Goal: Information Seeking & Learning: Find specific page/section

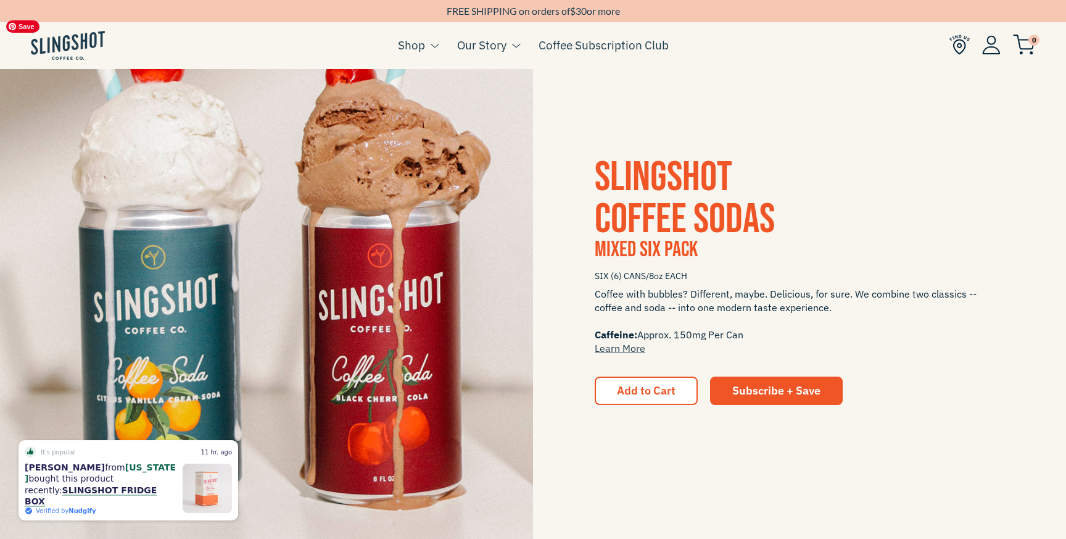
scroll to position [1834, 0]
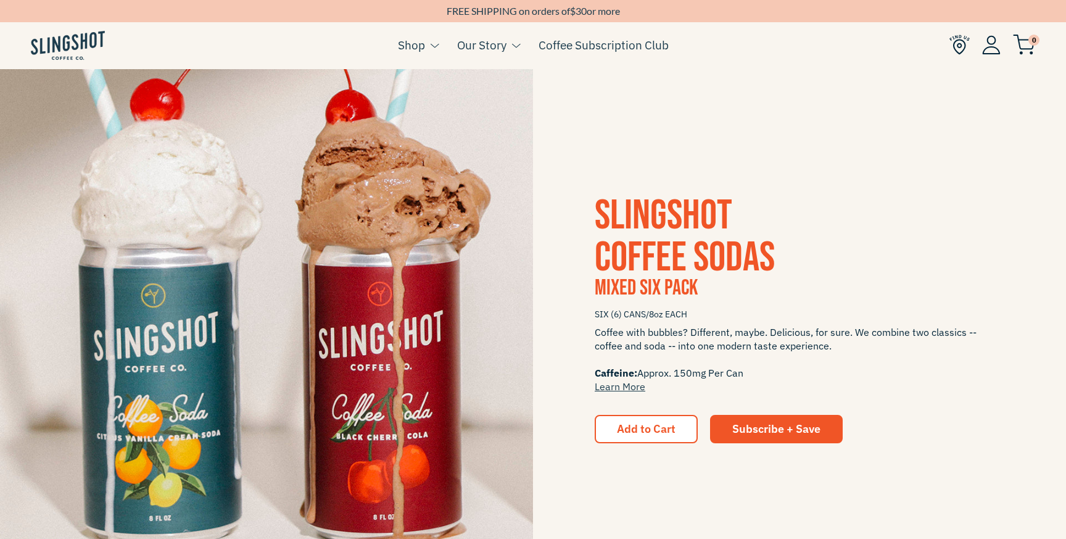
click at [704, 242] on span "SLINGSHOT COFFEE SODAS" at bounding box center [685, 237] width 180 height 92
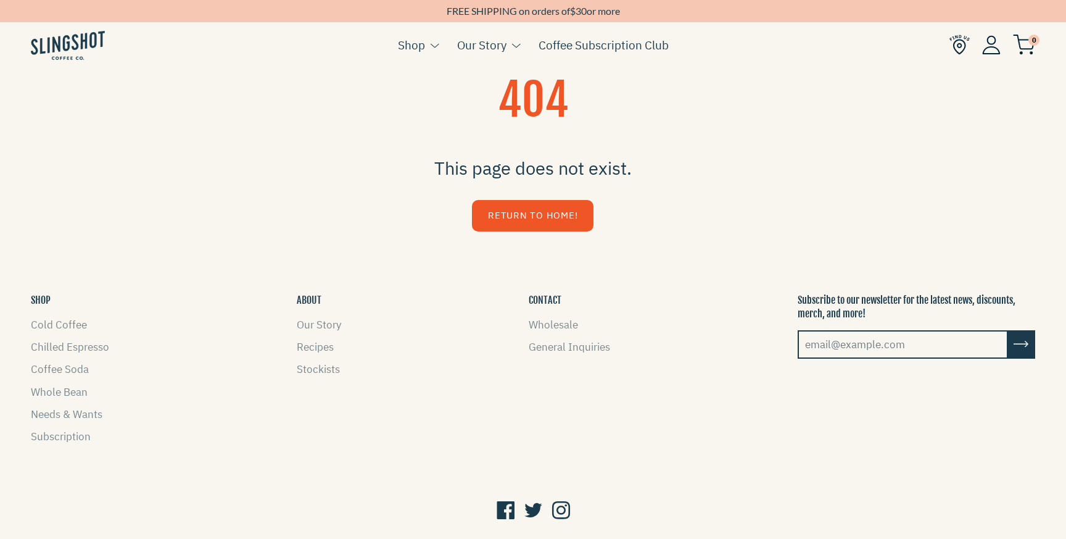
click at [542, 210] on link "Return to Home!" at bounding box center [533, 215] width 122 height 31
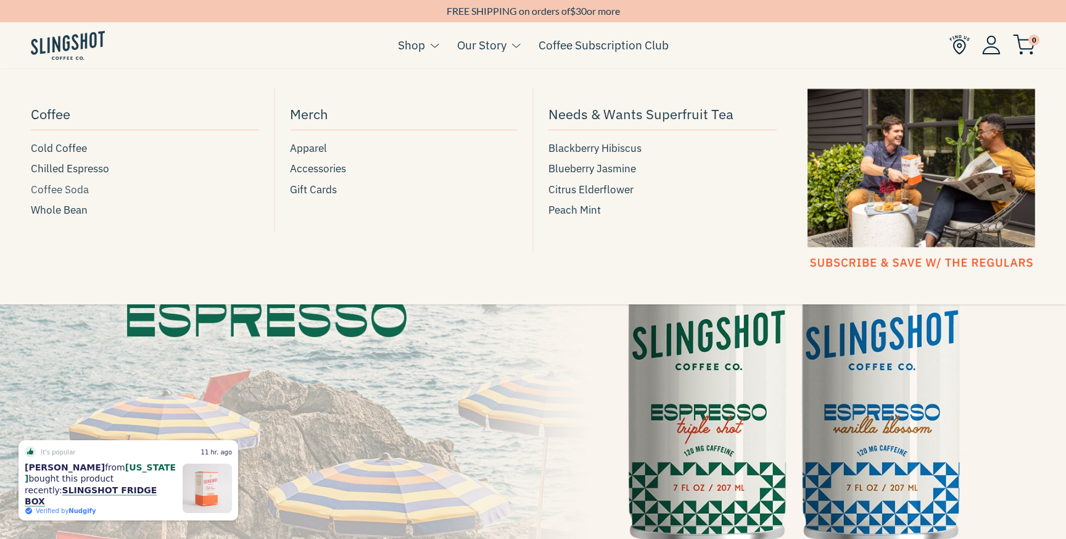
click at [53, 189] on span "Coffee Soda" at bounding box center [60, 189] width 58 height 17
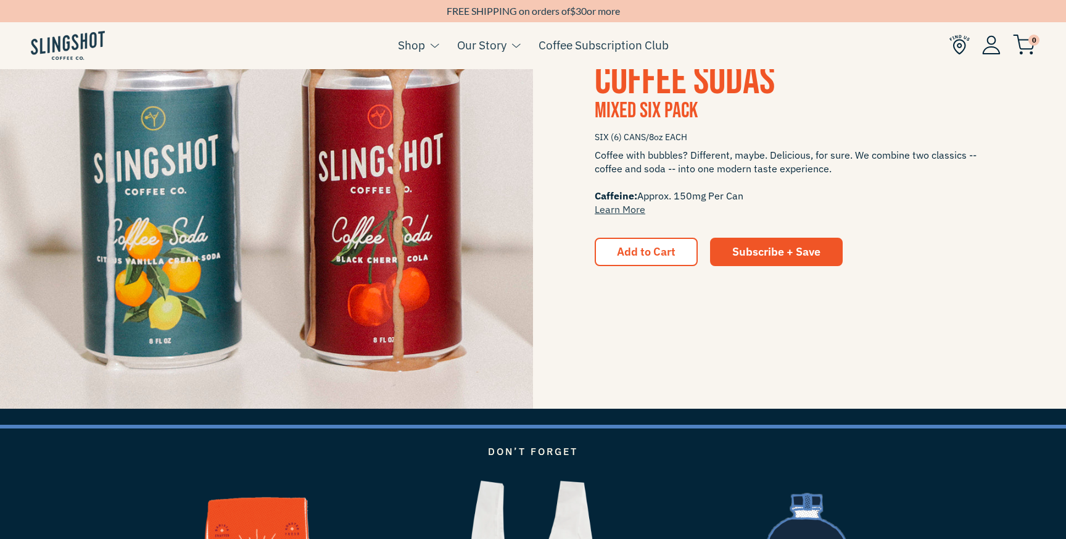
scroll to position [2010, 0]
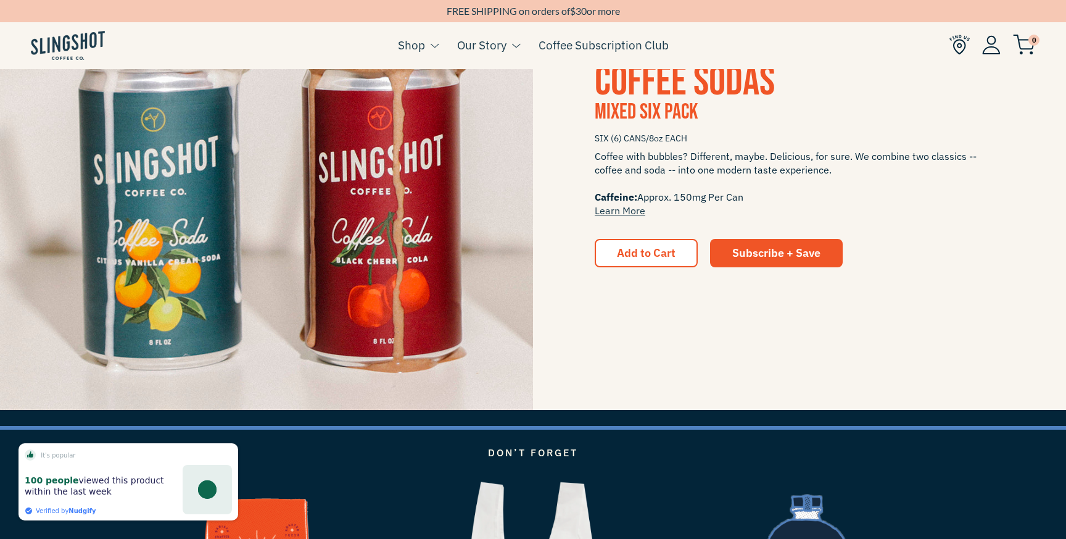
click at [651, 104] on span "Mixed Six Pack" at bounding box center [646, 112] width 103 height 27
click at [653, 89] on span "SLINGSHOT COFFEE SODAS" at bounding box center [685, 61] width 180 height 92
click at [666, 260] on button "Add to Cart" at bounding box center [646, 253] width 103 height 28
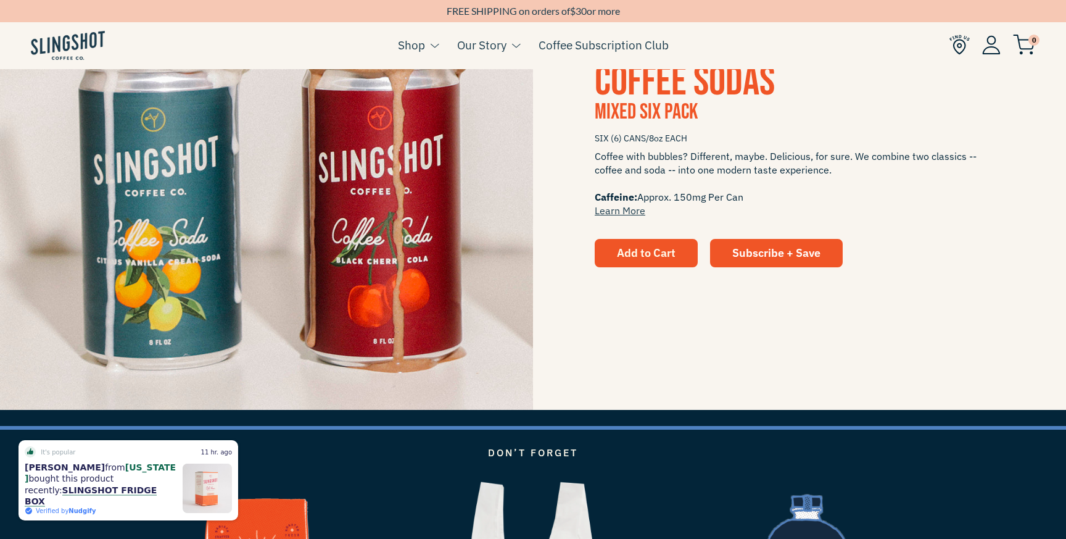
click at [653, 249] on span "Add to Cart" at bounding box center [646, 253] width 59 height 14
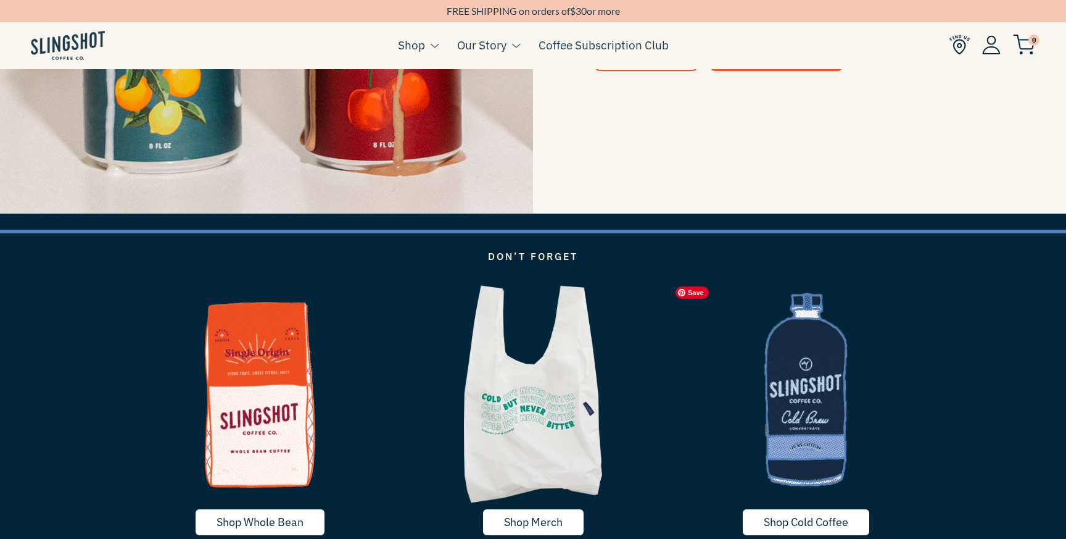
scroll to position [2111, 0]
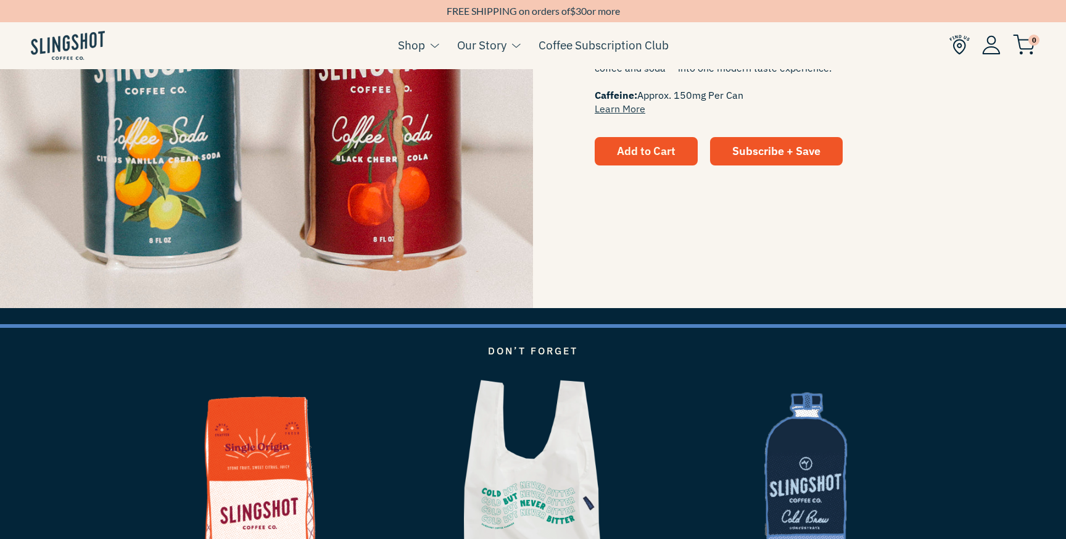
click at [664, 159] on button "Add to Cart" at bounding box center [646, 151] width 103 height 28
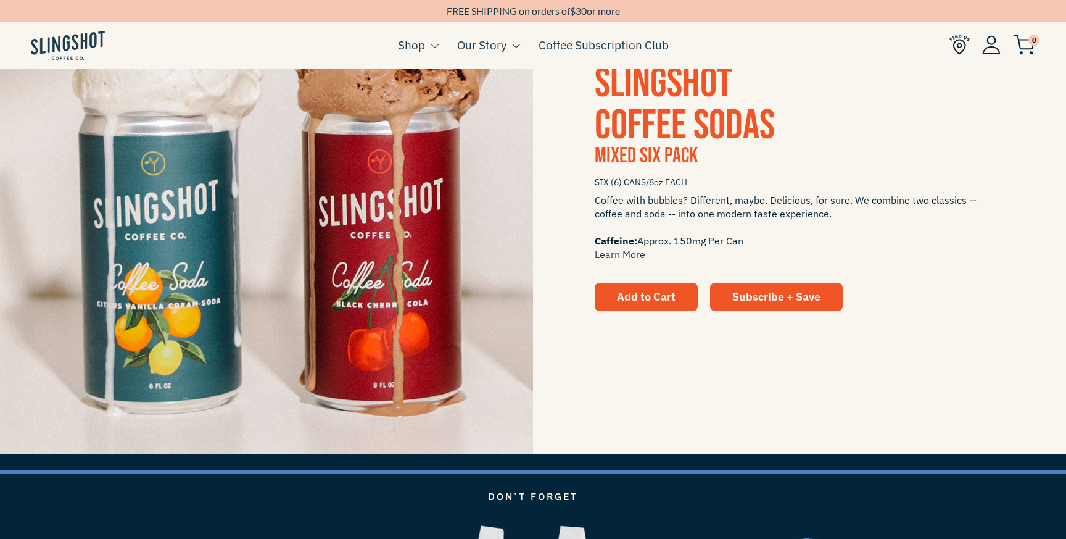
scroll to position [1960, 0]
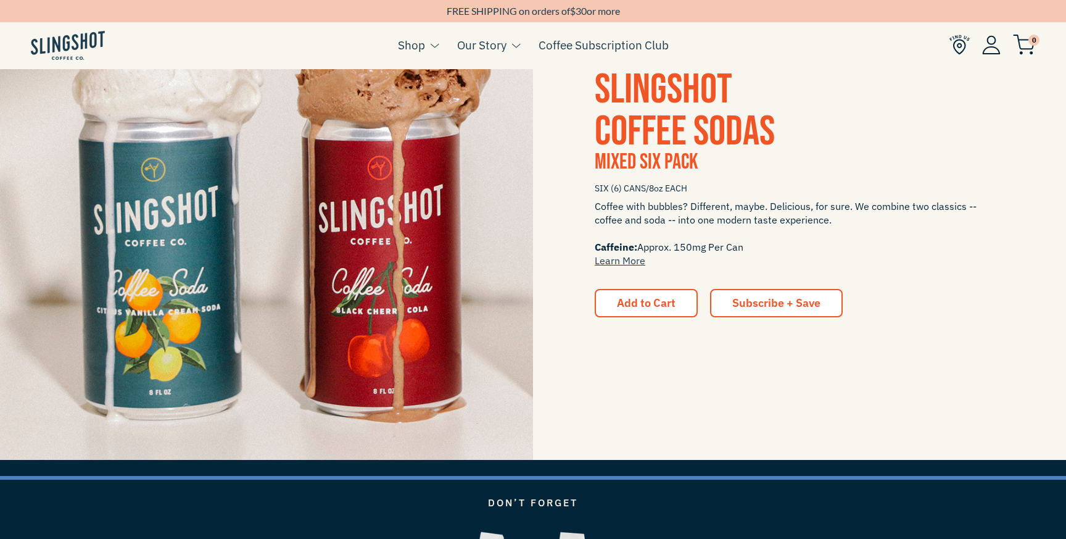
click at [779, 299] on span "Subscribe + Save" at bounding box center [776, 302] width 88 height 14
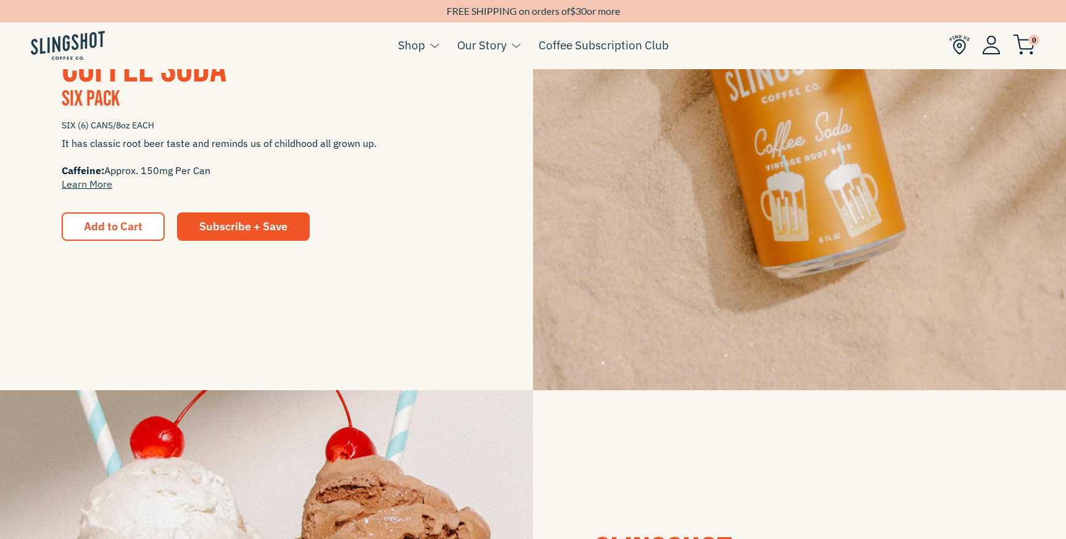
scroll to position [1468, 0]
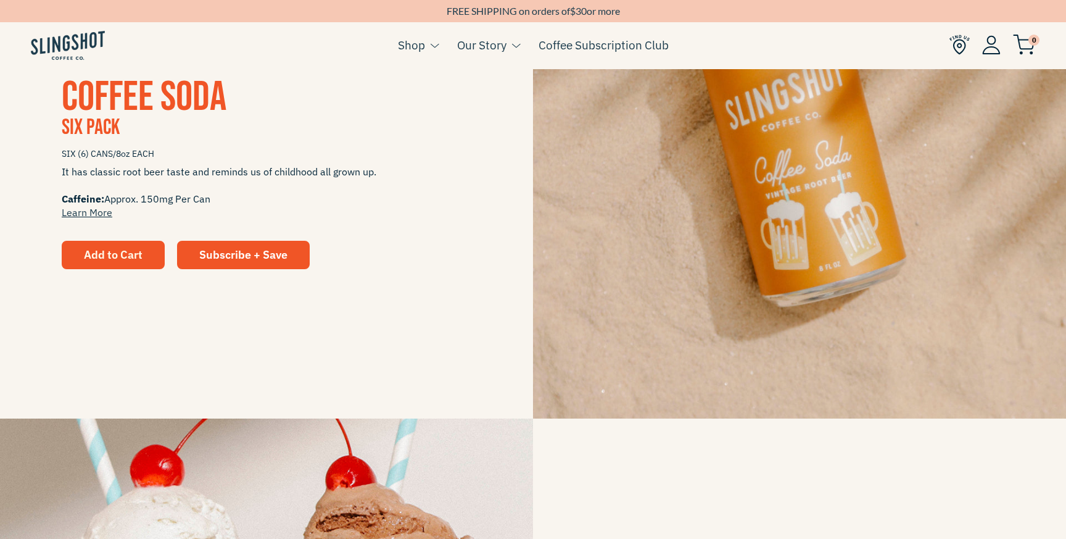
click at [114, 258] on span "Add to Cart" at bounding box center [113, 254] width 59 height 14
click at [138, 104] on span "Vintage Root Beer Coffee Soda" at bounding box center [185, 76] width 247 height 92
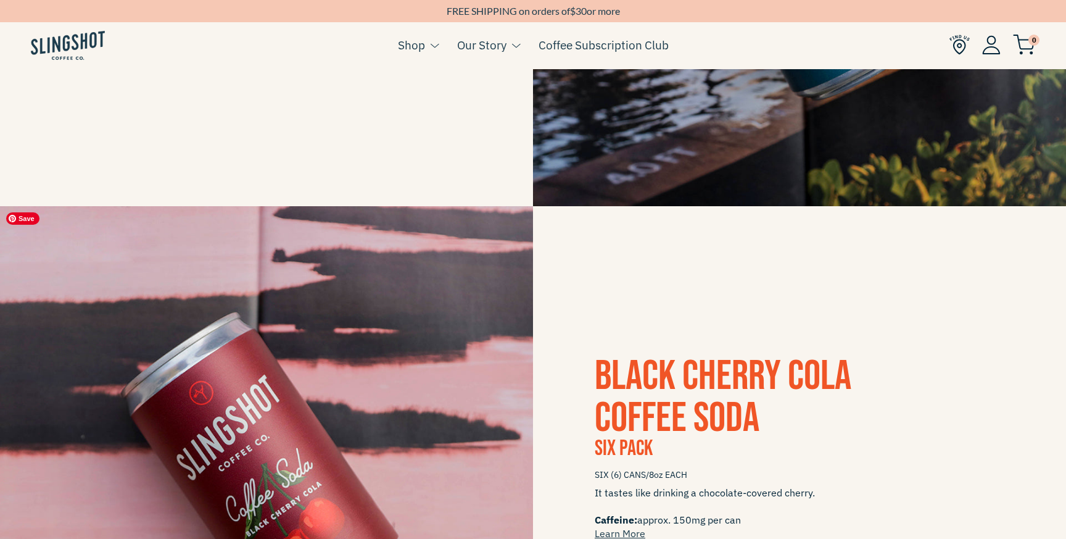
scroll to position [594, 0]
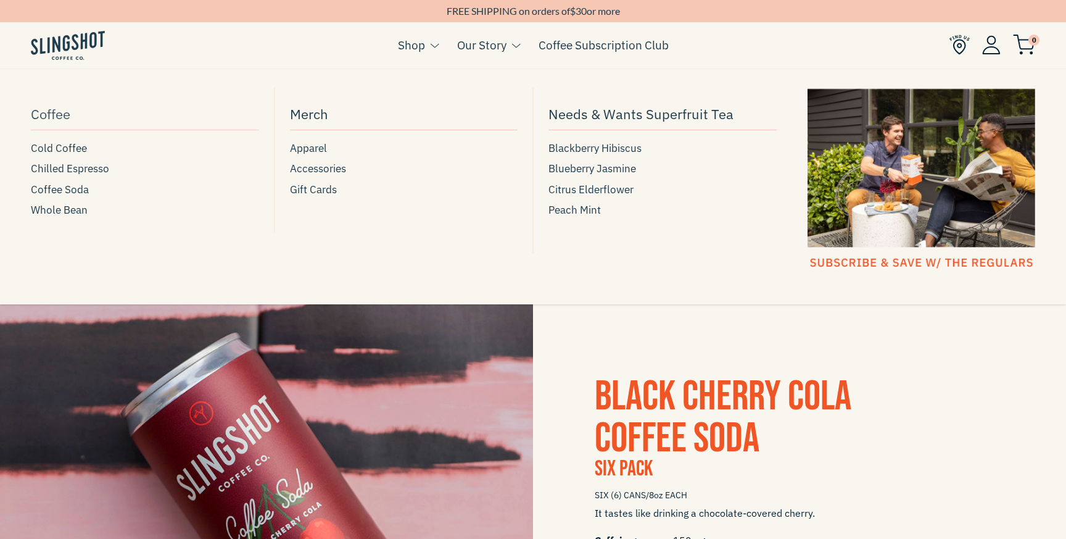
click at [36, 112] on span "Coffee" at bounding box center [50, 114] width 39 height 22
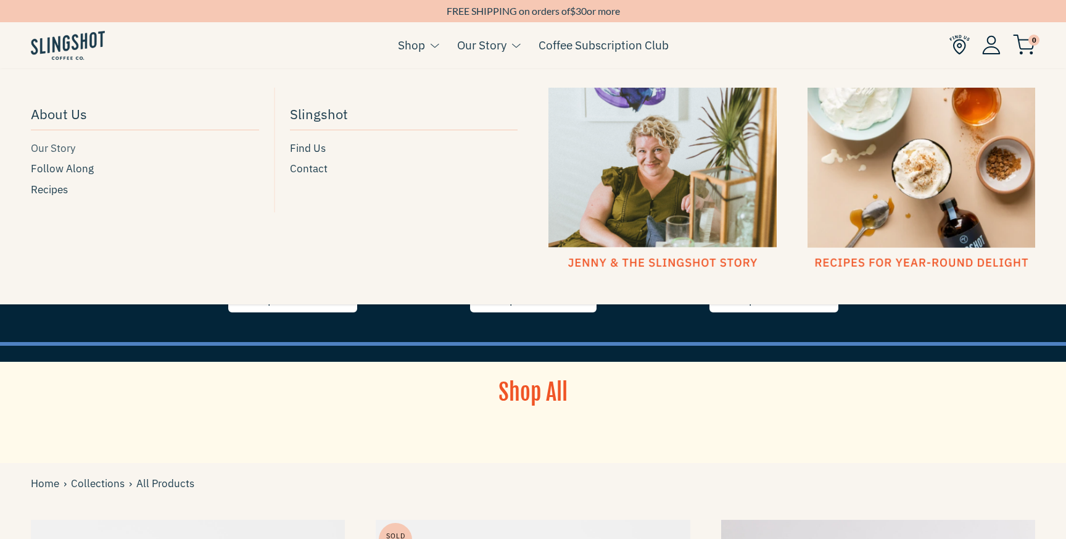
click at [57, 148] on span "Our Story" at bounding box center [53, 148] width 44 height 17
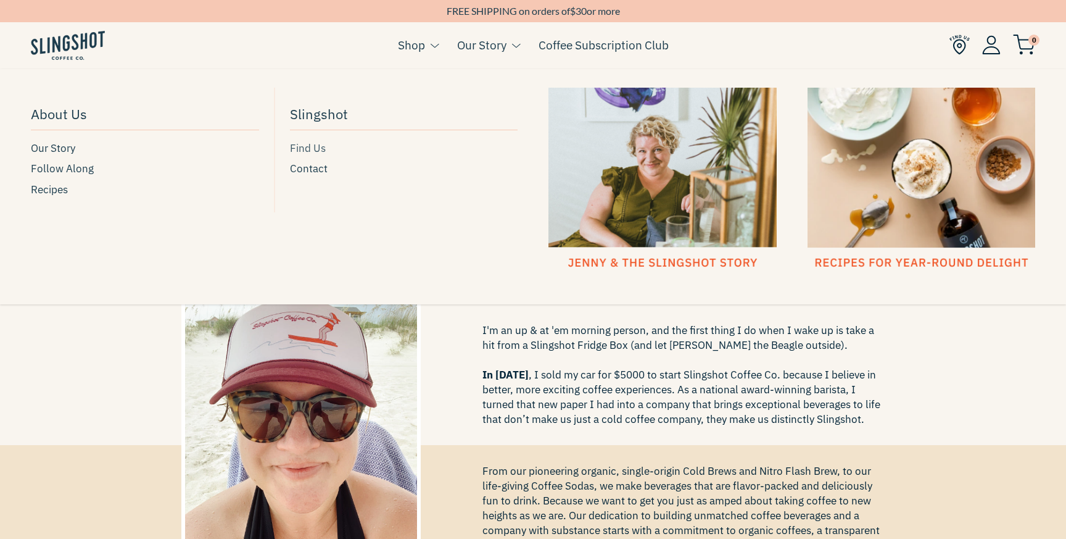
click at [315, 150] on span "Find Us" at bounding box center [308, 148] width 36 height 17
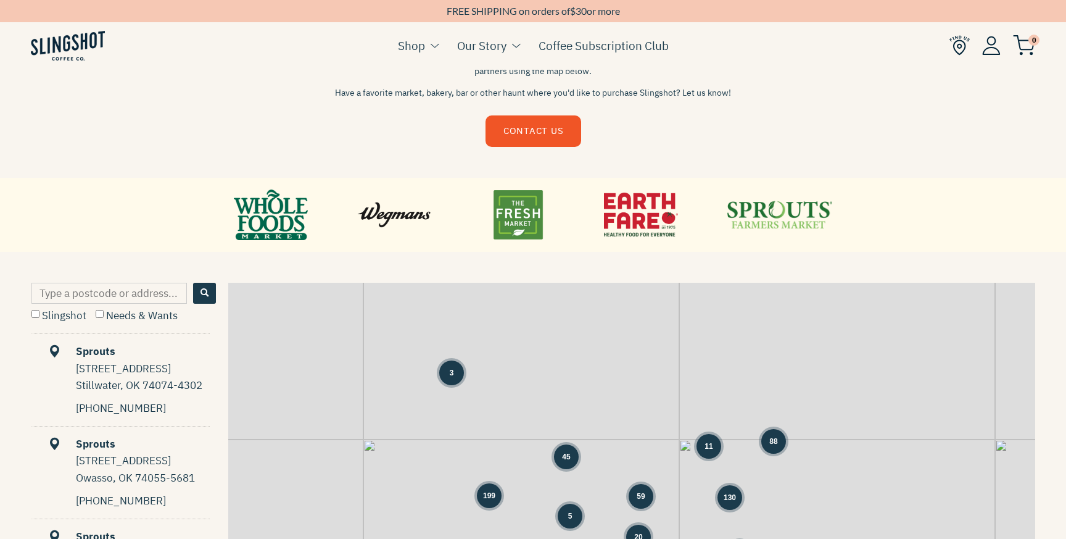
scroll to position [410, 0]
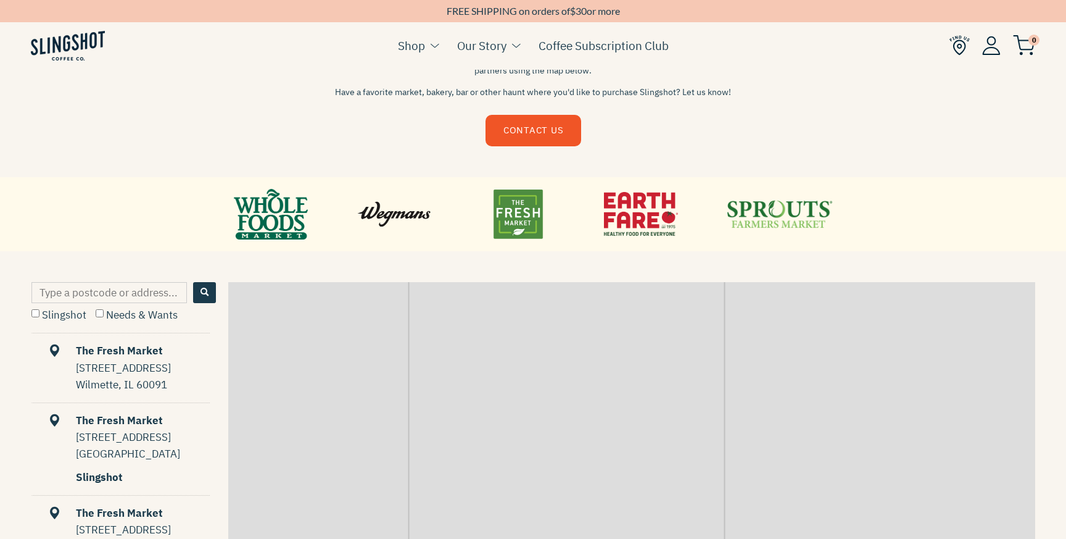
drag, startPoint x: 261, startPoint y: 388, endPoint x: 717, endPoint y: 488, distance: 467.3
click at [718, 488] on div "5 31 1 1 7 8 4 1 4 1 3 3 20 8 2 1 1 3 5 1 1 15 4 21 1" at bounding box center [631, 471] width 807 height 378
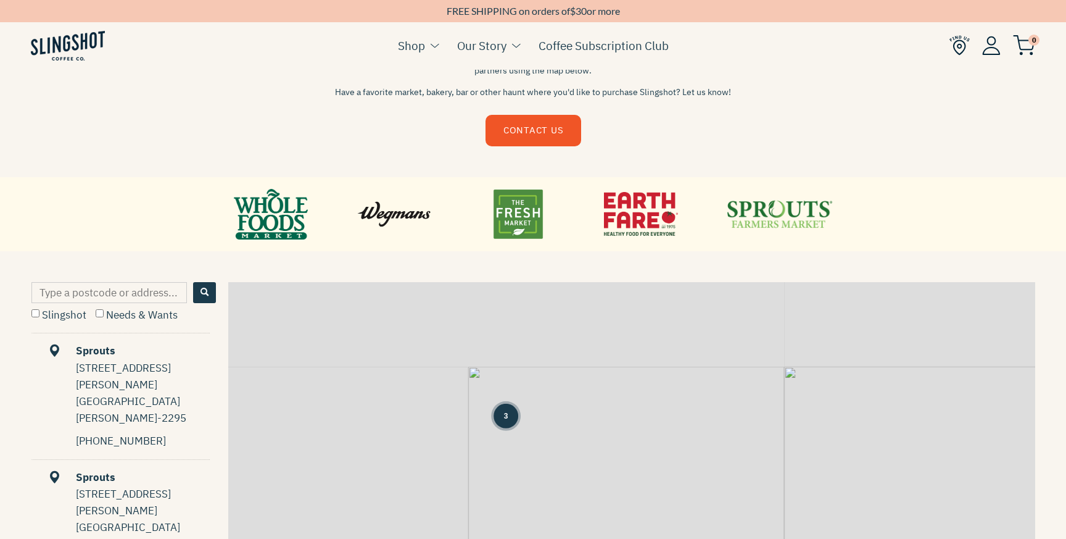
drag, startPoint x: 337, startPoint y: 381, endPoint x: 716, endPoint y: 490, distance: 393.7
click at [716, 490] on div "5 31 1 1 7 8 4 1 4 3 3 1 1 1 4 1 12 1 11 5 21 23 36 1 7 35 1 28 1 2 7 2 5" at bounding box center [631, 471] width 807 height 378
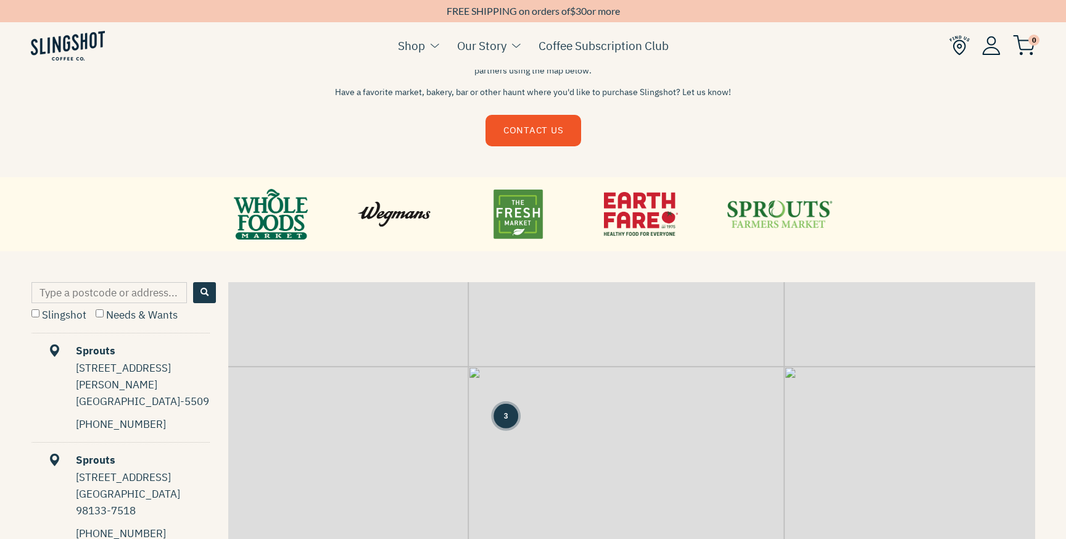
click at [506, 416] on span "3" at bounding box center [506, 415] width 4 height 11
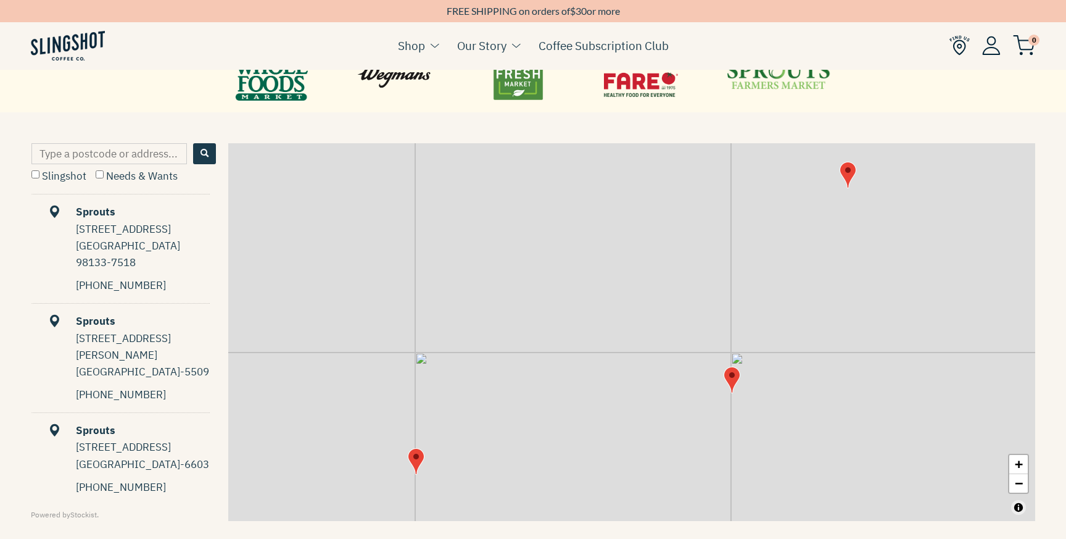
scroll to position [565, 0]
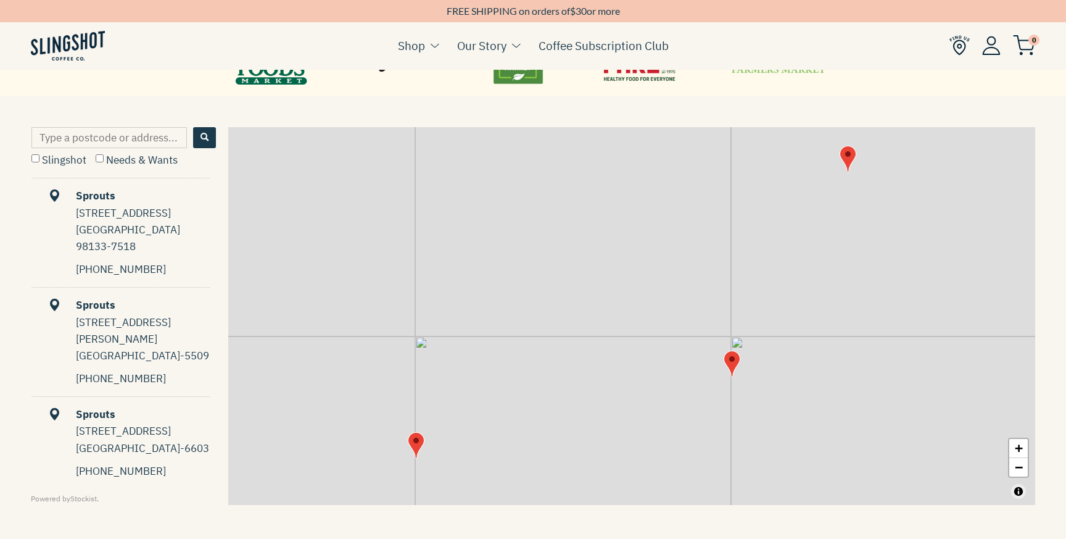
click at [733, 360] on img "Map" at bounding box center [732, 363] width 17 height 27
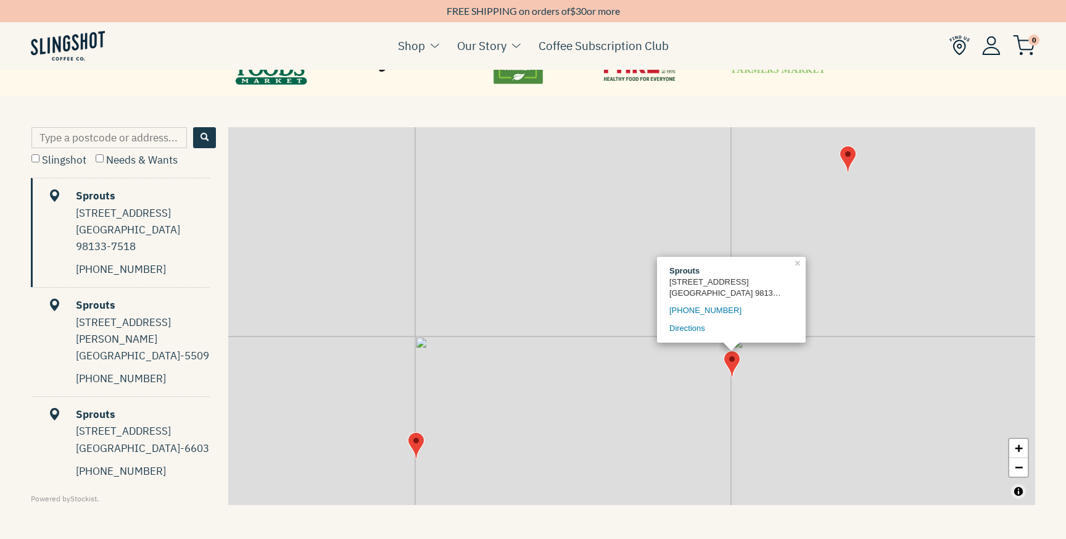
click at [753, 113] on main "RETAIL PARTNERS We're proud to partner with some of the most well-known grocers…" at bounding box center [533, 16] width 1066 height 1162
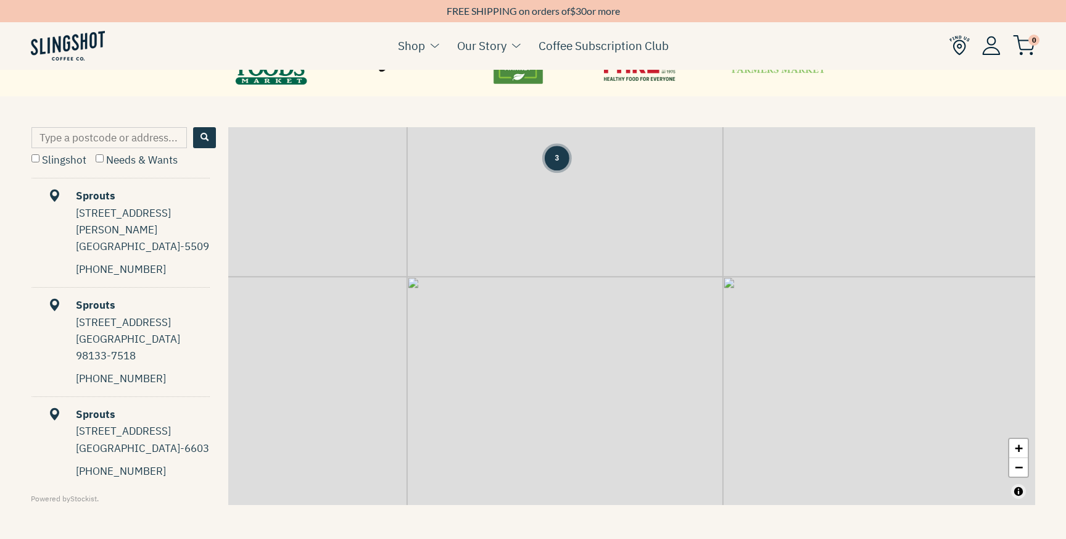
drag, startPoint x: 553, startPoint y: 450, endPoint x: 566, endPoint y: 241, distance: 210.1
click at [567, 241] on div "3 + −" at bounding box center [631, 316] width 807 height 378
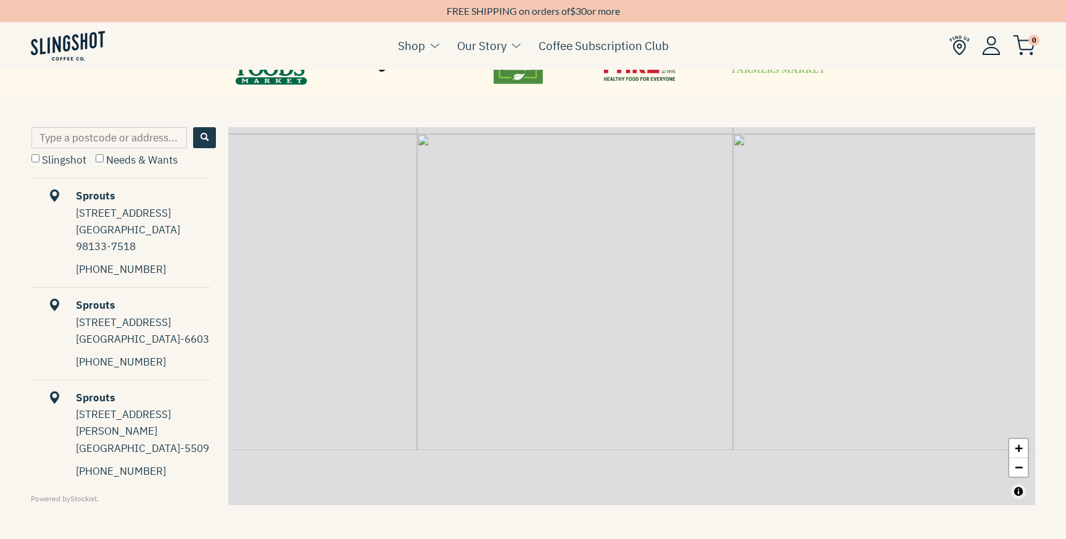
drag, startPoint x: 568, startPoint y: 331, endPoint x: 579, endPoint y: 184, distance: 147.2
click at [579, 184] on div "3 + −" at bounding box center [631, 316] width 807 height 378
drag, startPoint x: 561, startPoint y: 415, endPoint x: 555, endPoint y: 352, distance: 63.2
click at [557, 392] on div "3 + −" at bounding box center [631, 316] width 807 height 378
drag, startPoint x: 564, startPoint y: 405, endPoint x: 587, endPoint y: 313, distance: 94.9
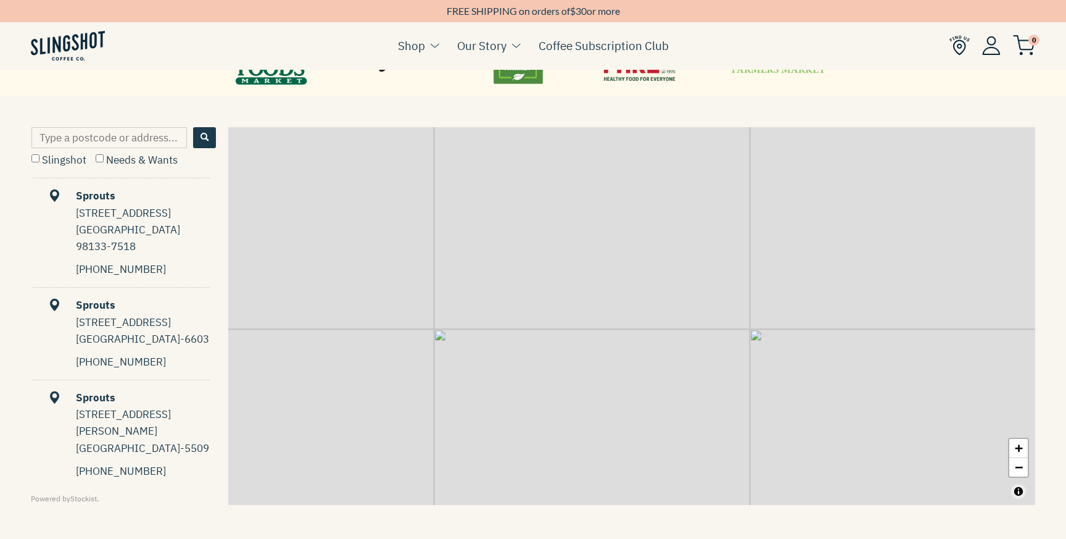
click at [587, 313] on div "3 + −" at bounding box center [631, 316] width 807 height 378
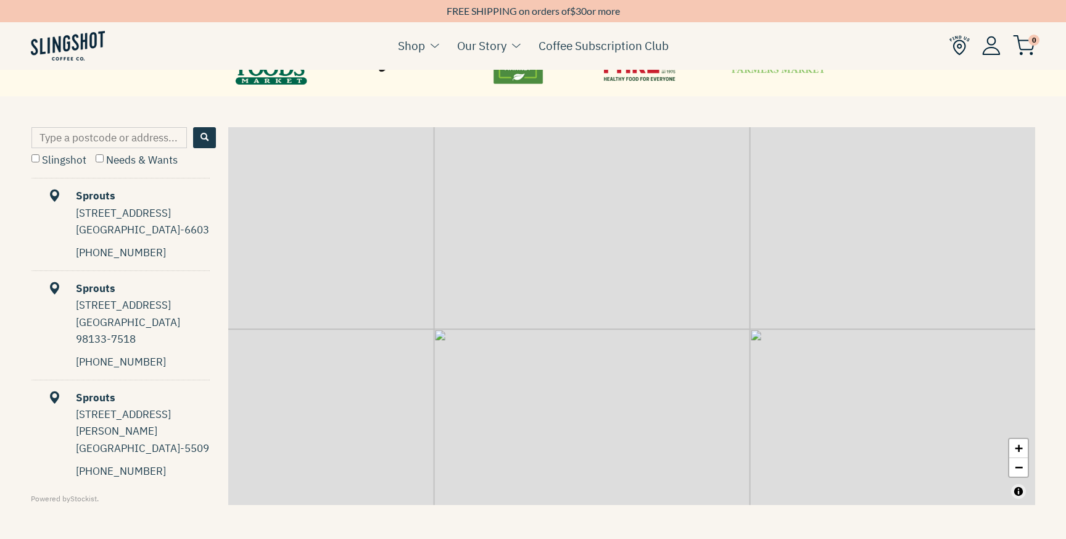
click at [590, 326] on div "3 + −" at bounding box center [631, 316] width 807 height 378
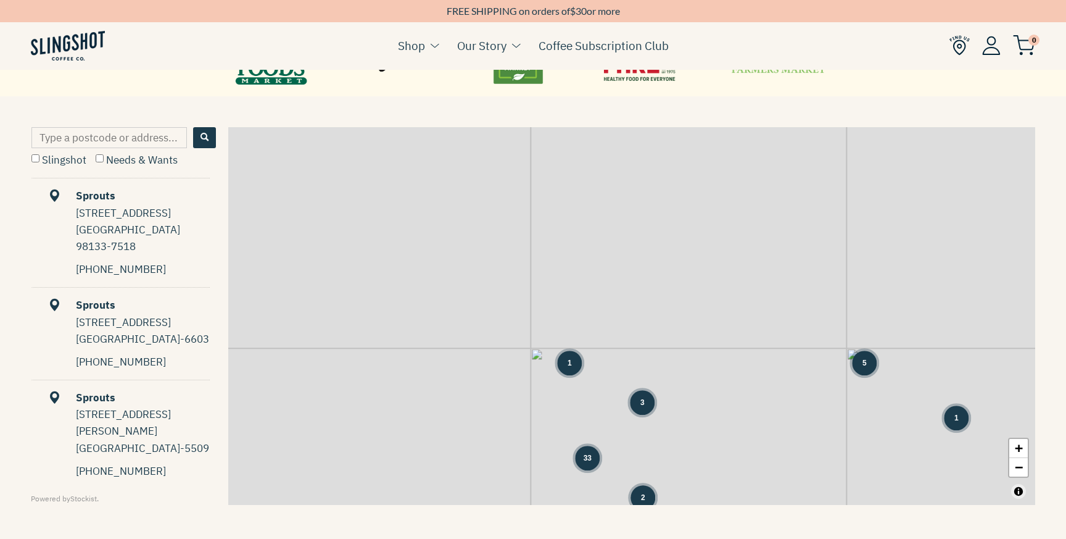
drag, startPoint x: 576, startPoint y: 450, endPoint x: 579, endPoint y: 320, distance: 129.6
click at [579, 320] on div "3 1 5 3 1 31 33 7 2 79 12 8 12 1 36 25 1 1 28 1 7 4 + −" at bounding box center [631, 316] width 807 height 378
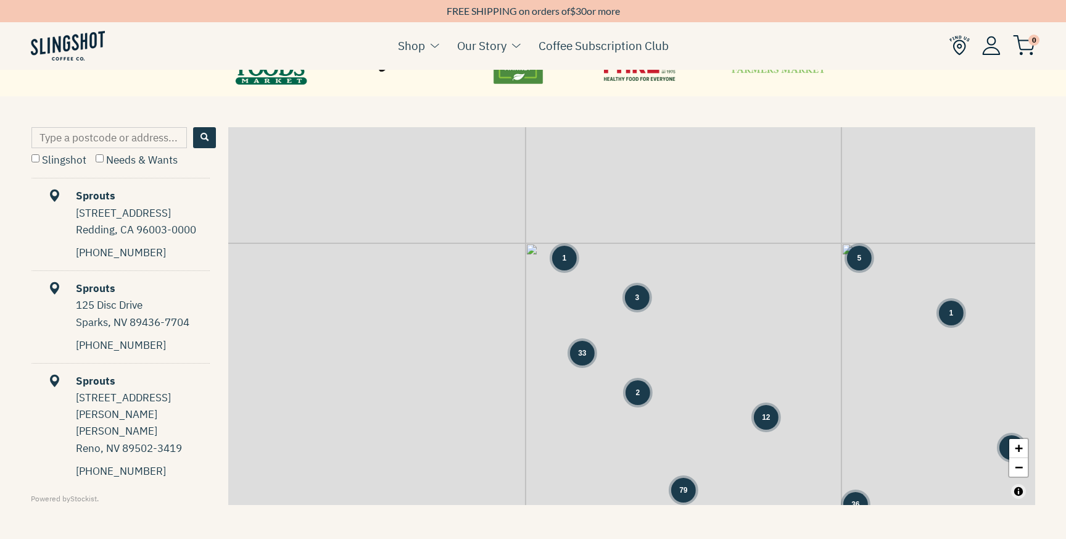
drag, startPoint x: 590, startPoint y: 407, endPoint x: 584, endPoint y: 299, distance: 108.1
click at [584, 299] on div "3 1 5 3 1 31 33 7 2 79 12 8 12 1 36 25 1 1 28 1 7 4 8 6 1 1 + −" at bounding box center [631, 316] width 807 height 378
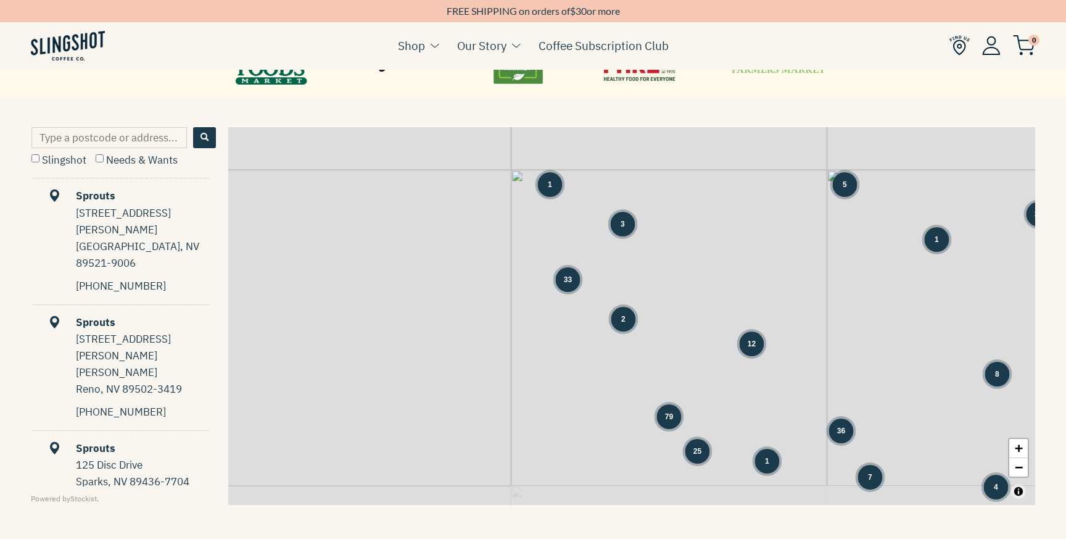
drag, startPoint x: 594, startPoint y: 368, endPoint x: 579, endPoint y: 292, distance: 77.9
click at [579, 292] on div "3 1 5 3 1 31 33 7 2 79 12 8 12 1 36 25 1 1 28 1 7 4 8 6 1 1 + −" at bounding box center [631, 316] width 807 height 378
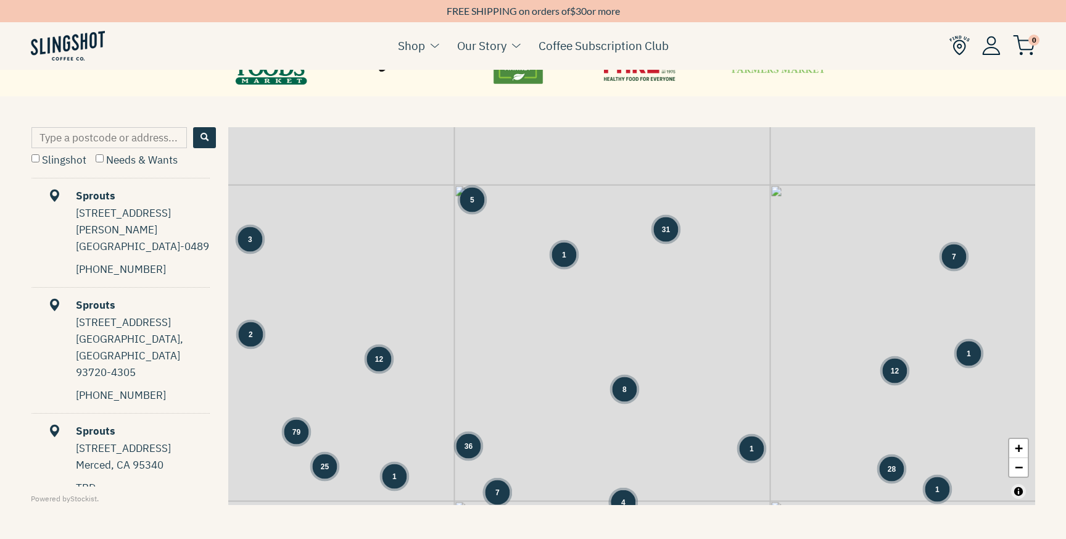
drag, startPoint x: 891, startPoint y: 252, endPoint x: 516, endPoint y: 268, distance: 375.4
click at [516, 268] on div "3 1 5 3 1 31 33 7 2 79 12 8 12 1 36 25 1 1 28 1 7 4 8 6 1 1 + −" at bounding box center [631, 316] width 807 height 378
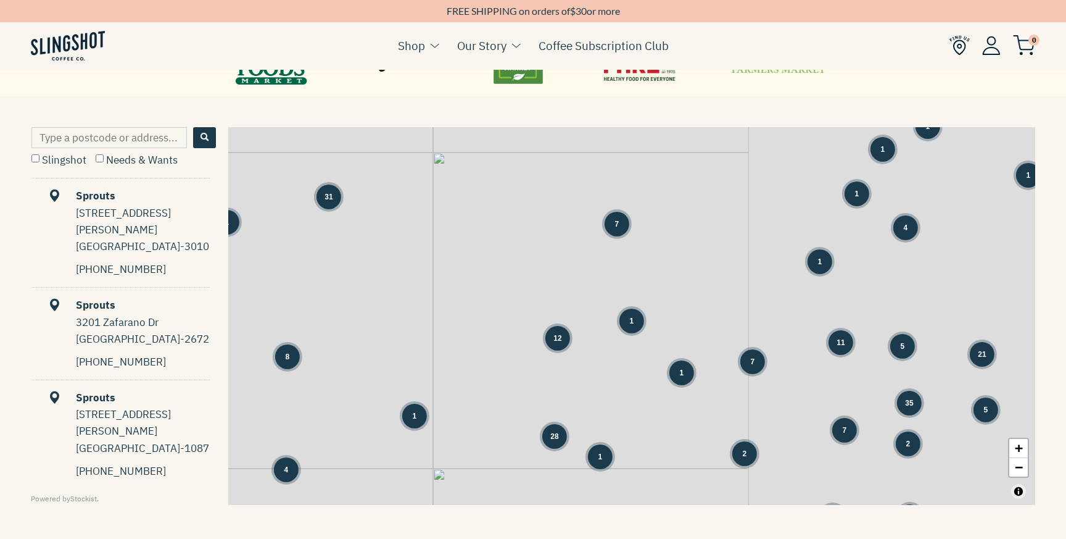
drag, startPoint x: 783, startPoint y: 299, endPoint x: 410, endPoint y: 266, distance: 375.2
click at [414, 266] on div "3 1 5 3 1 31 33 7 2 79 12 8 12 1 36 25 1 1 28 1 7 4 8 6 1 1 3 3 1 1 1 1 4" at bounding box center [631, 316] width 807 height 378
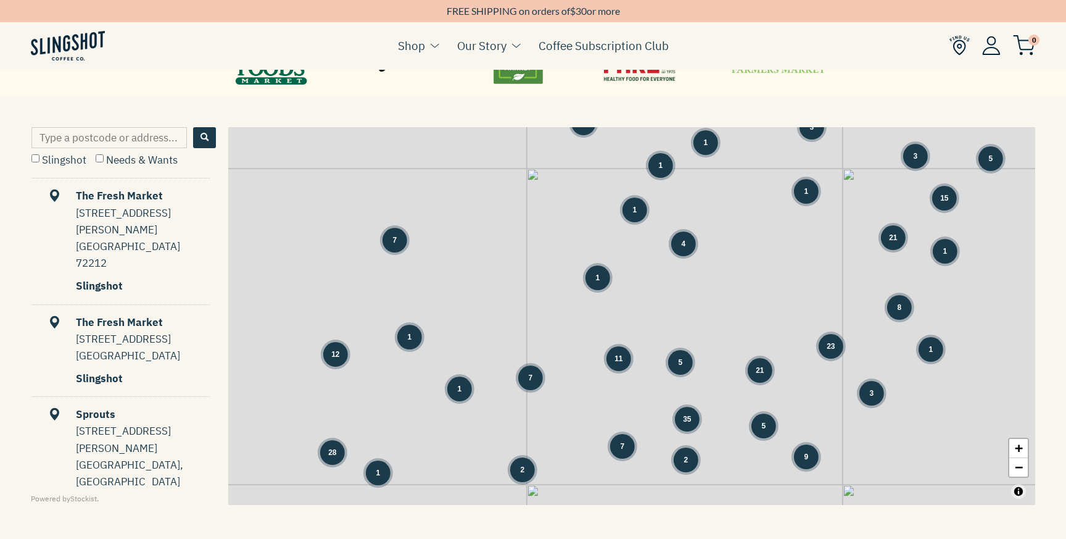
drag, startPoint x: 619, startPoint y: 254, endPoint x: 423, endPoint y: 274, distance: 197.2
click at [426, 274] on div "5 1 31 7 12 8 12 1 36 25 1 1 28 1 7 4 8 6 1 1 3 3 1 1 1 1 4 1 11 5 21 23 1" at bounding box center [631, 316] width 807 height 378
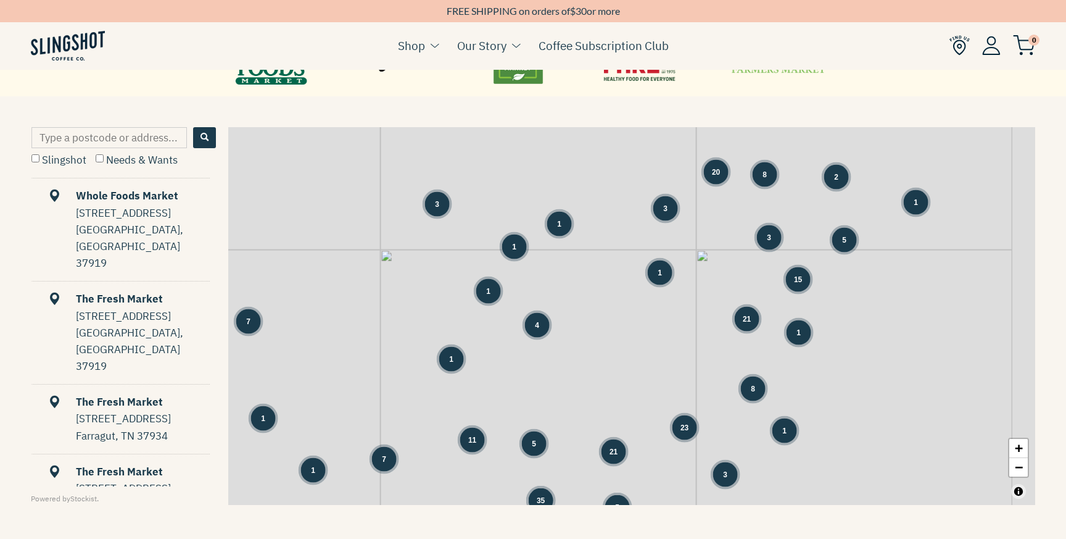
drag, startPoint x: 654, startPoint y: 289, endPoint x: 532, endPoint y: 374, distance: 149.0
click at [537, 374] on div "1 31 7 8 12 1 1 28 1 7 4 8 6 1 1 3 3 1 1 1 1 4 1 11 5" at bounding box center [631, 316] width 807 height 378
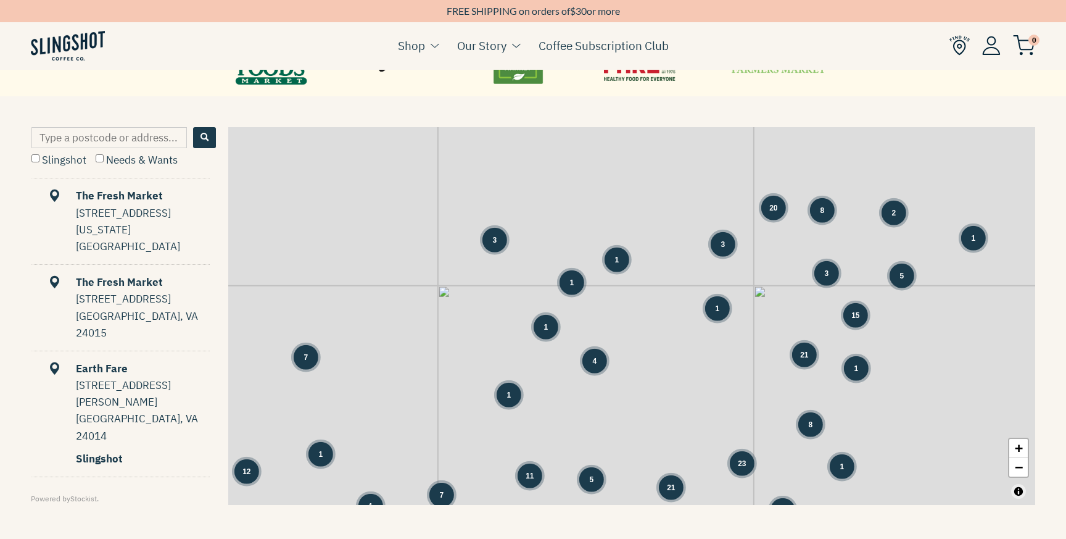
drag, startPoint x: 777, startPoint y: 307, endPoint x: 943, endPoint y: 310, distance: 166.0
click at [938, 313] on div "31 7 12 1 1 28 1 8 6 1 1 3 3 1 1 1 1 4 1 11 5 21 23 1 7 35 2 7 2 5 4 6 2 7" at bounding box center [631, 316] width 807 height 378
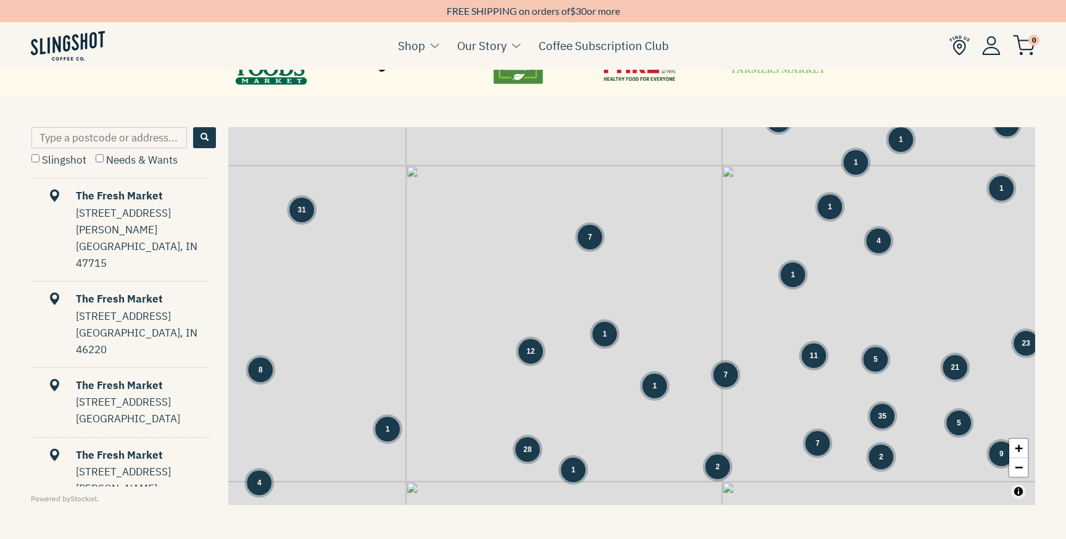
drag, startPoint x: 556, startPoint y: 377, endPoint x: 718, endPoint y: 289, distance: 183.8
click at [718, 290] on div "31 7 12 1 1 28 1 8 6 1 1 3 3 1 1 1 1 4 1 11 5 21 23 1 7 35 2 7 2 5 4 6 2 7" at bounding box center [631, 316] width 807 height 378
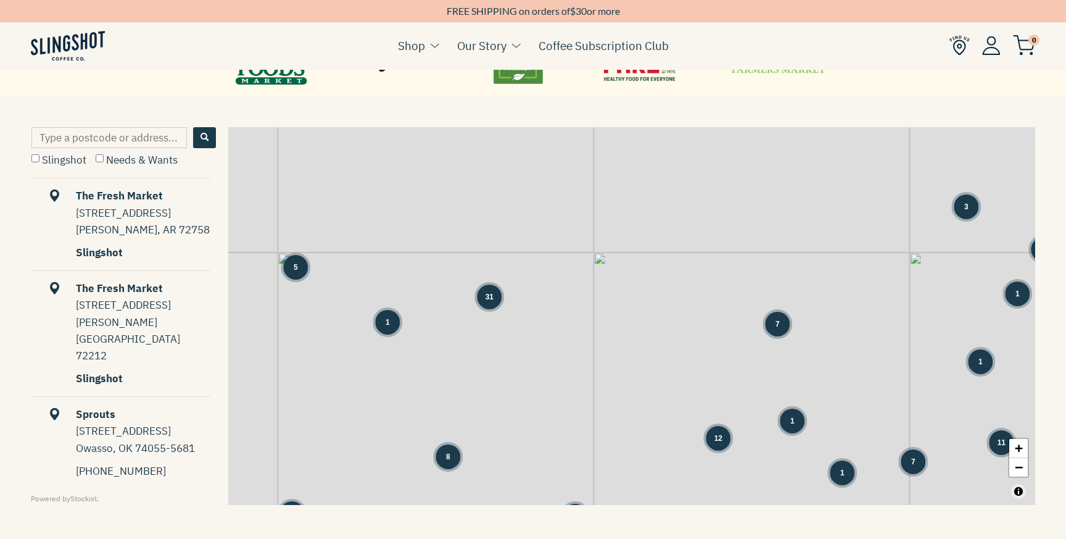
drag, startPoint x: 456, startPoint y: 216, endPoint x: 643, endPoint y: 304, distance: 207.2
click at [643, 304] on div "31 7 12 1 1 28 1 8 6 1 1 3 3 1 1 1 1 4 1 11 5 21 23 1 7 35 2 7 2 5 4 6 2 7" at bounding box center [631, 316] width 807 height 378
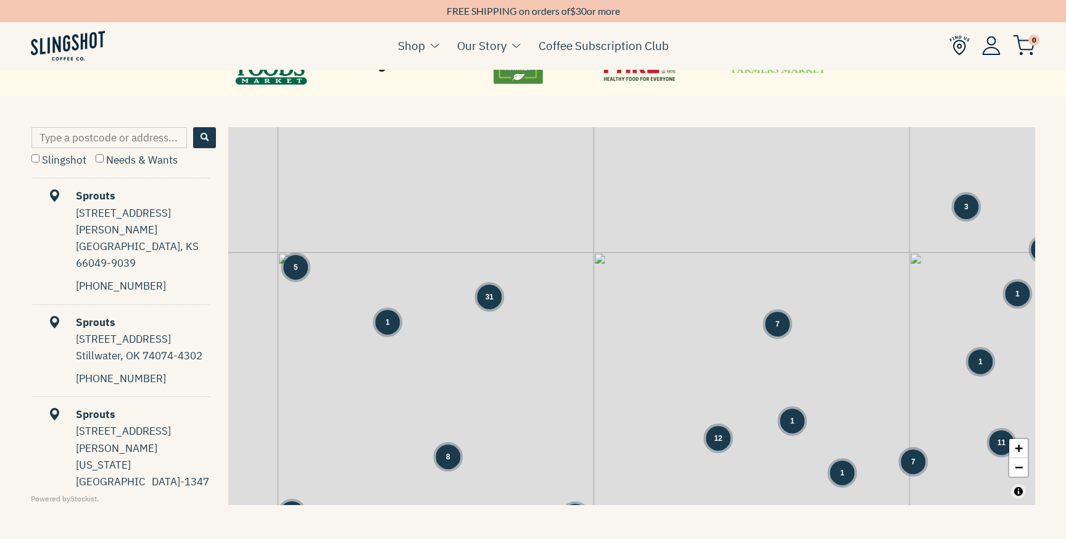
click at [496, 309] on div "31" at bounding box center [489, 296] width 25 height 25
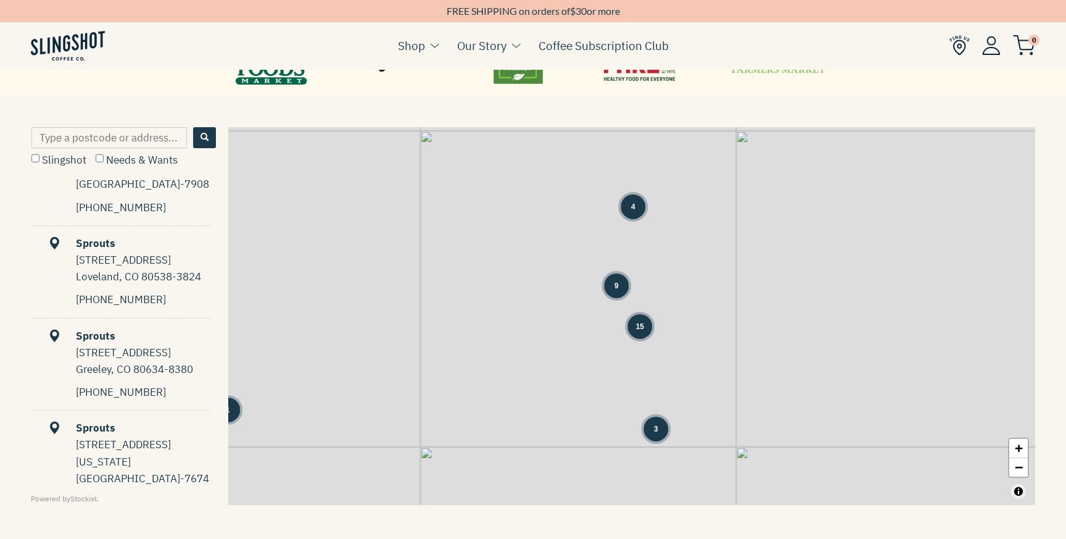
scroll to position [2535, 0]
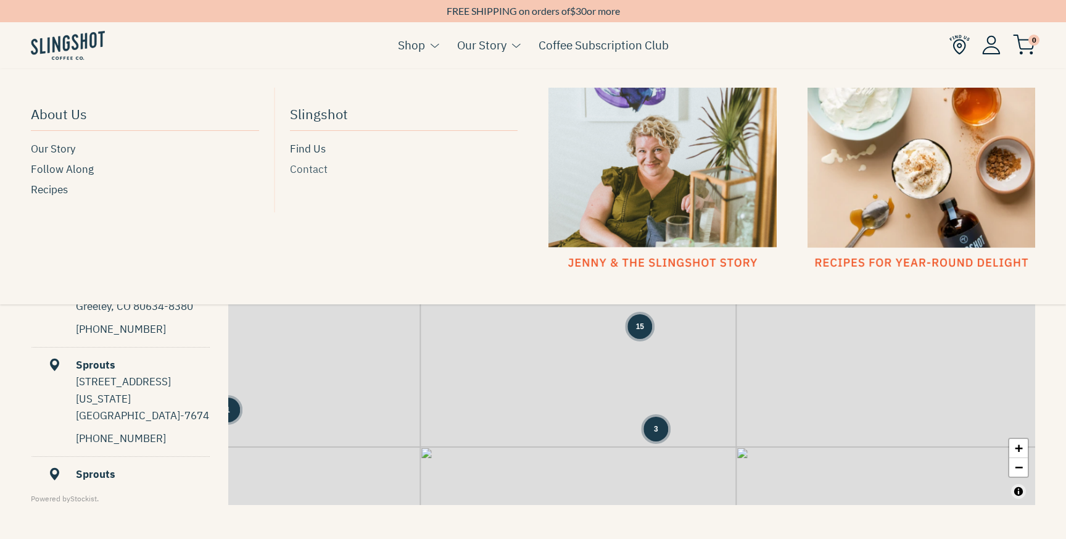
click at [317, 170] on span "Contact" at bounding box center [309, 169] width 38 height 17
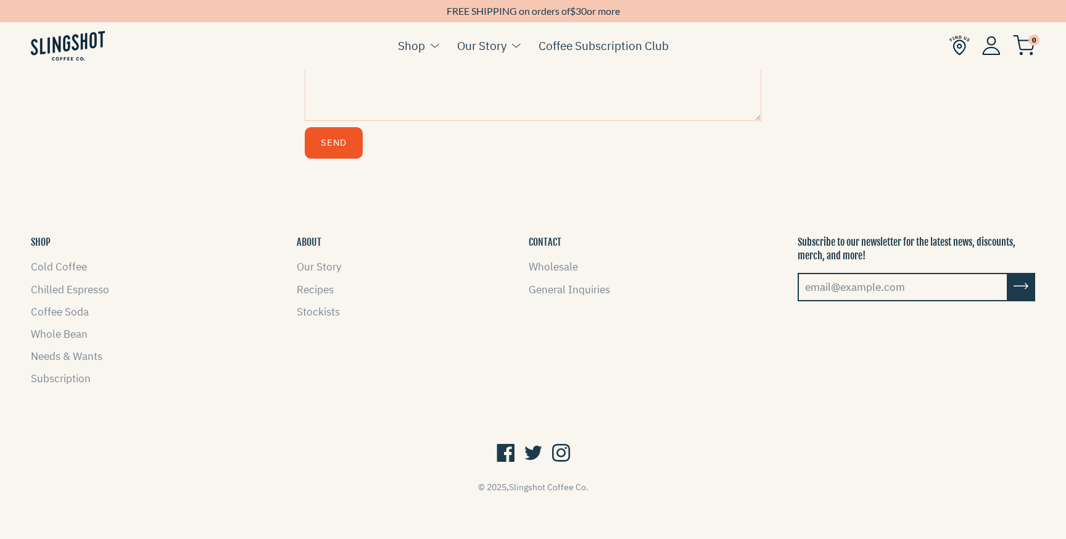
scroll to position [679, 0]
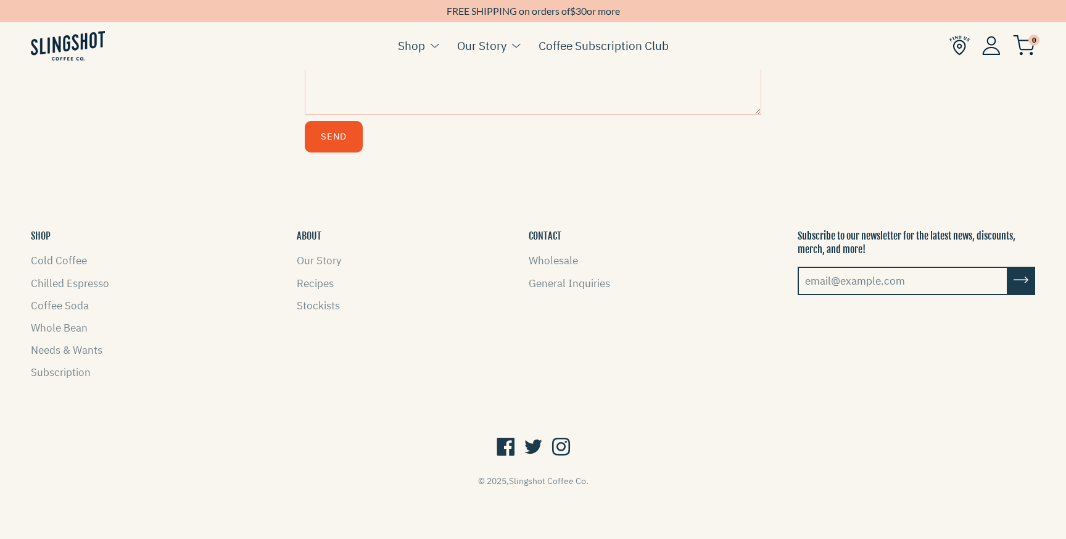
click at [321, 290] on li "Recipes" at bounding box center [319, 283] width 44 height 17
click at [321, 289] on link "Recipes" at bounding box center [315, 283] width 37 height 14
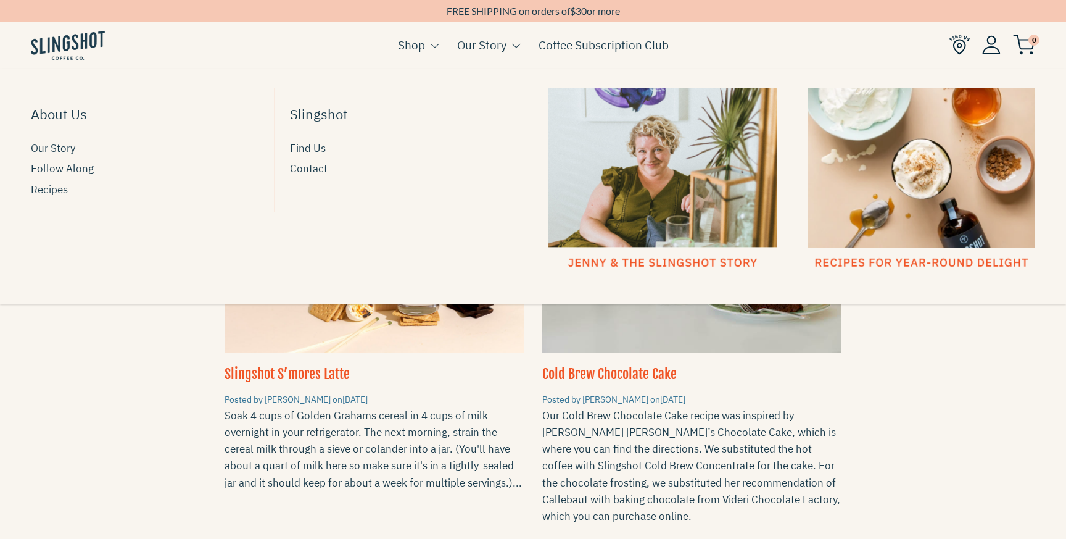
click at [638, 157] on div at bounding box center [662, 179] width 228 height 183
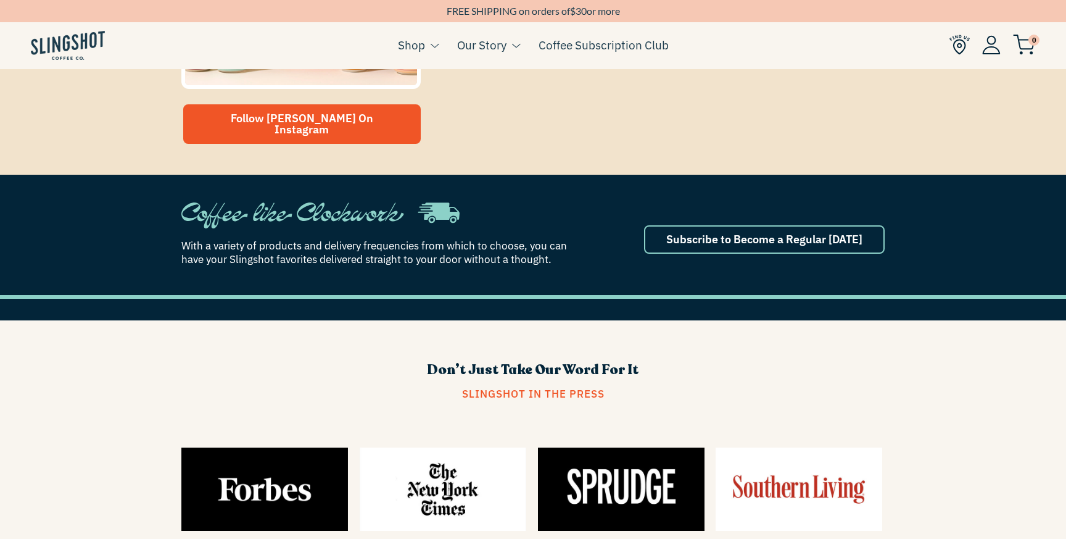
scroll to position [1123, 0]
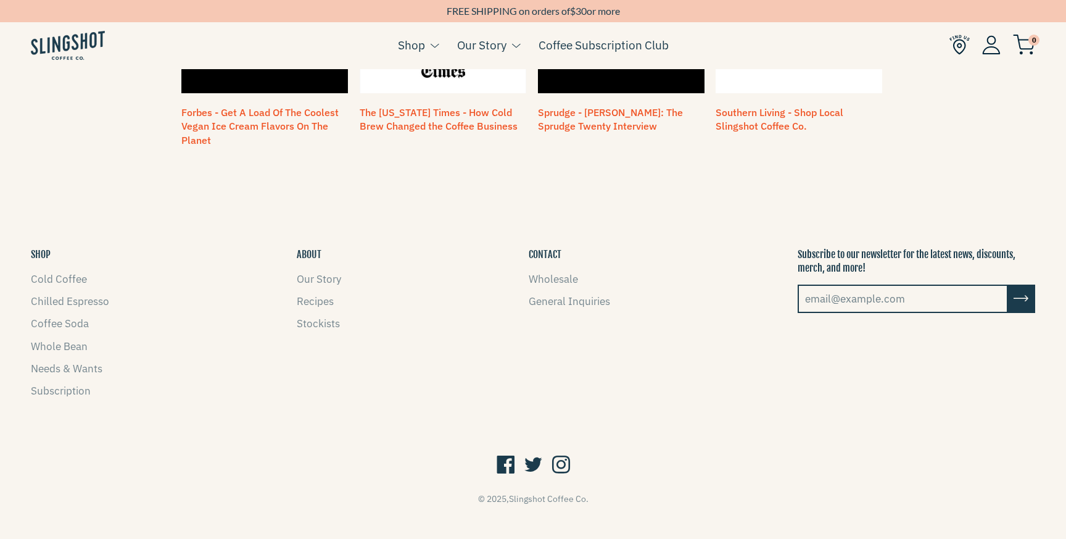
click at [569, 453] on icon at bounding box center [561, 464] width 18 height 23
